Goal: Check status

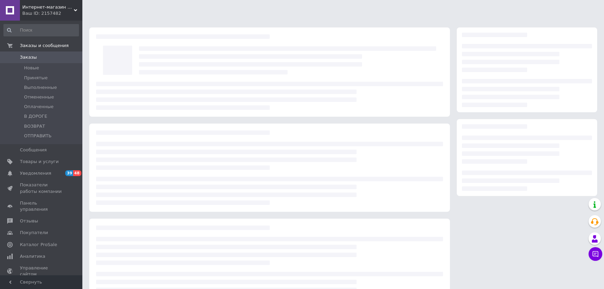
scroll to position [24, 0]
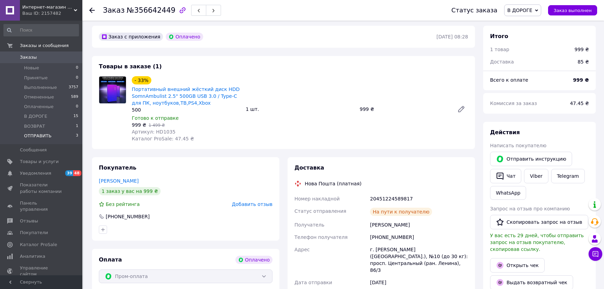
click at [34, 136] on span "ОТПРАВИТЬ" at bounding box center [37, 136] width 27 height 6
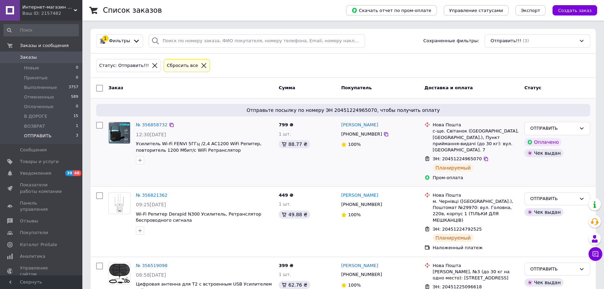
drag, startPoint x: 477, startPoint y: 153, endPoint x: 468, endPoint y: 154, distance: 8.6
click at [468, 155] on div "ЭН: 20451224965070" at bounding box center [476, 159] width 88 height 8
drag, startPoint x: 474, startPoint y: 153, endPoint x: 467, endPoint y: 155, distance: 6.7
click at [467, 156] on span "ЭН: 20451224965070" at bounding box center [457, 158] width 49 height 5
click at [468, 156] on span "ЭН: 20451224965070" at bounding box center [457, 158] width 49 height 5
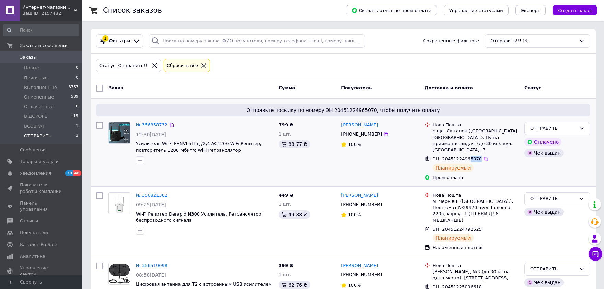
drag, startPoint x: 475, startPoint y: 152, endPoint x: 466, endPoint y: 154, distance: 8.9
click at [466, 156] on span "ЭН: 20451224965070" at bounding box center [457, 158] width 49 height 5
drag, startPoint x: 475, startPoint y: 216, endPoint x: 466, endPoint y: 216, distance: 8.9
click at [466, 226] on div "ЭН: 20451224792525" at bounding box center [457, 230] width 50 height 8
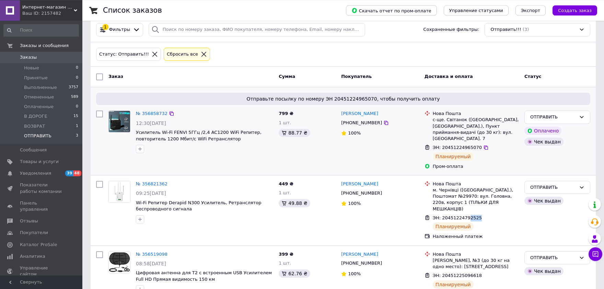
scroll to position [21, 0]
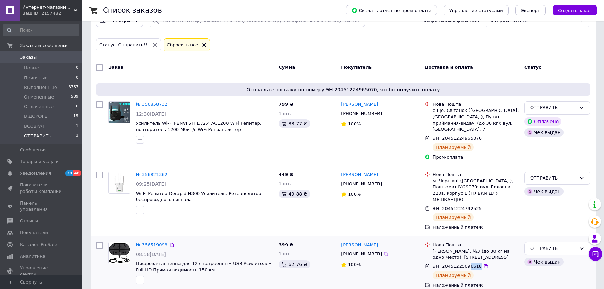
drag, startPoint x: 474, startPoint y: 255, endPoint x: 466, endPoint y: 257, distance: 8.0
click at [466, 264] on span "ЭН: 20451225096618" at bounding box center [457, 266] width 49 height 5
